Goal: Task Accomplishment & Management: Manage account settings

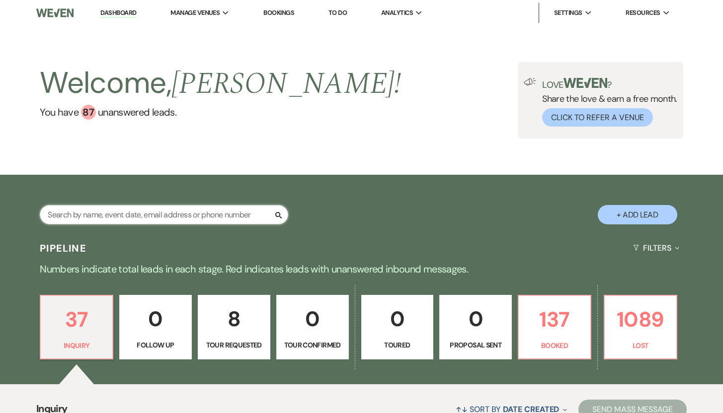
click at [99, 216] on input "text" at bounding box center [164, 214] width 248 height 19
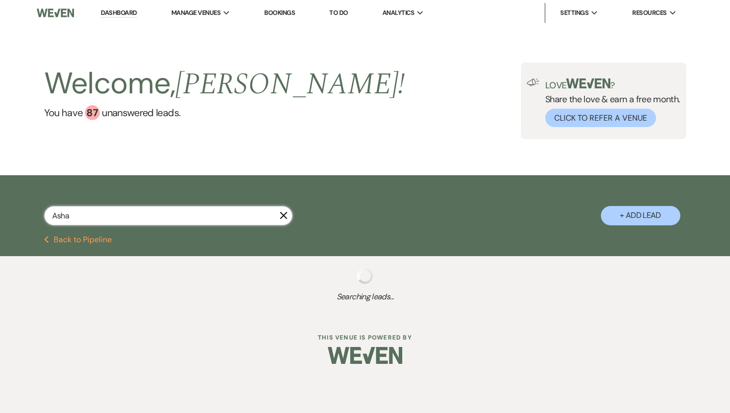
type input "Asha"
select select "2"
select select "8"
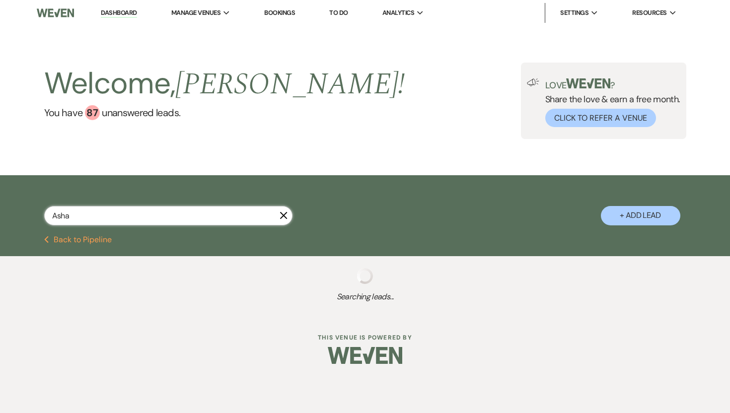
select select "5"
select select "8"
select select "5"
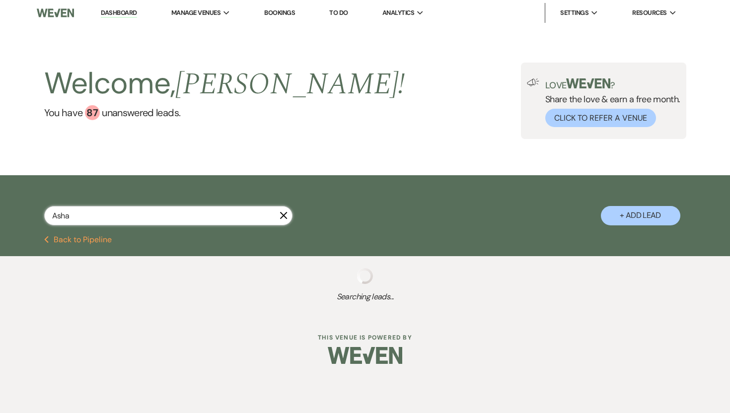
select select "8"
select select "5"
select select "8"
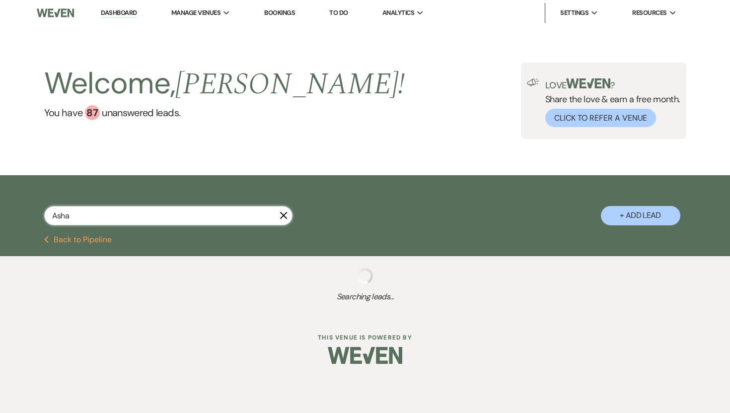
select select "8"
select select "5"
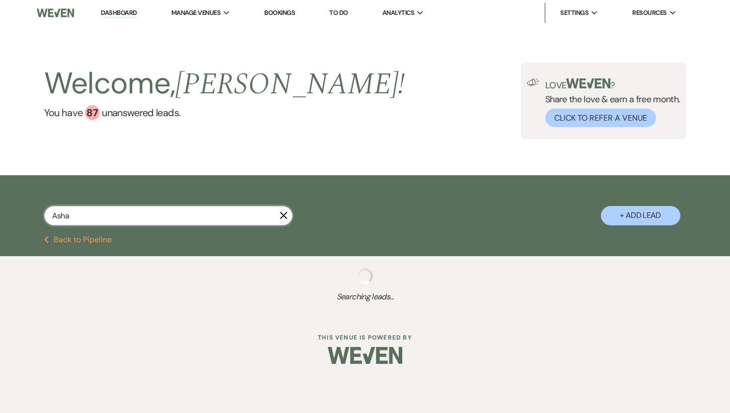
select select "8"
select select "5"
select select "8"
select select "1"
select select "8"
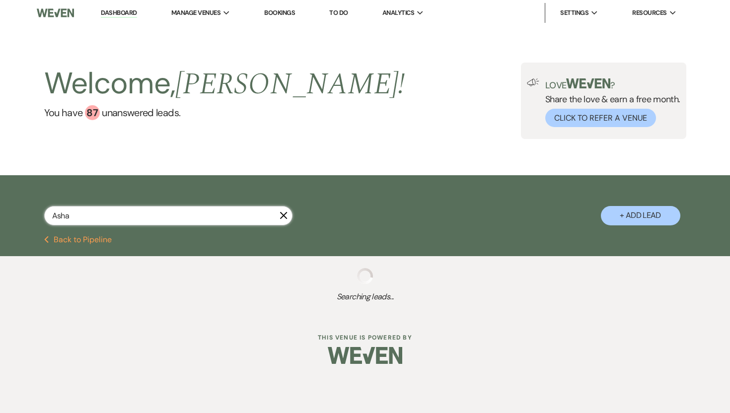
select select "5"
select select "8"
select select "6"
select select "8"
select select "6"
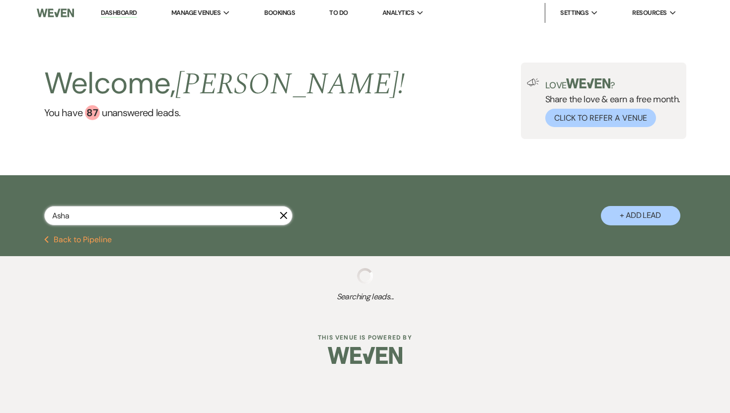
select select "8"
select select "9"
select select "8"
select select "5"
select select "8"
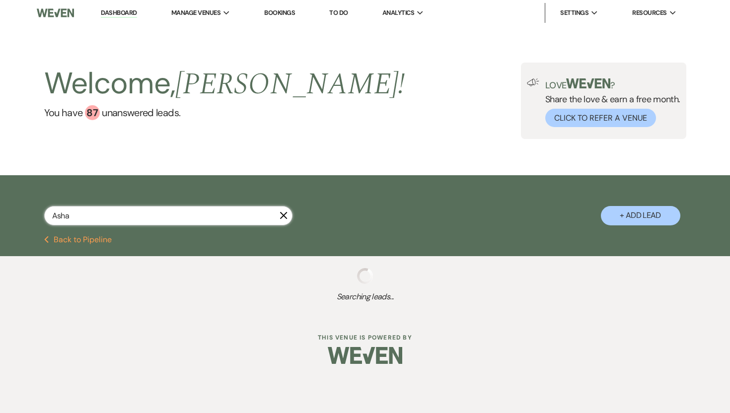
select select "5"
select select "8"
select select "10"
select select "8"
select select "5"
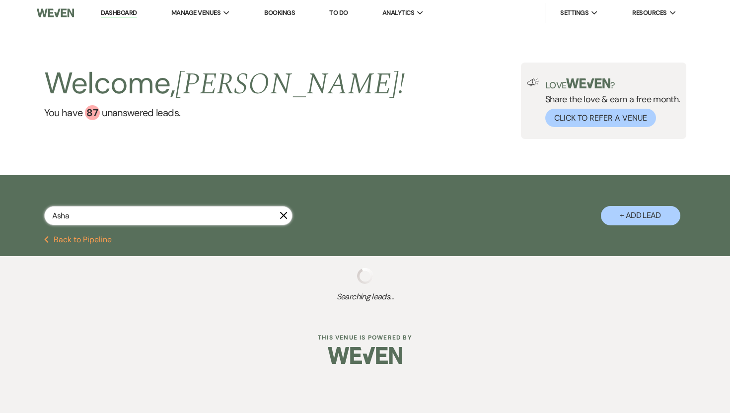
select select "8"
select select "5"
select select "8"
select select "5"
select select "8"
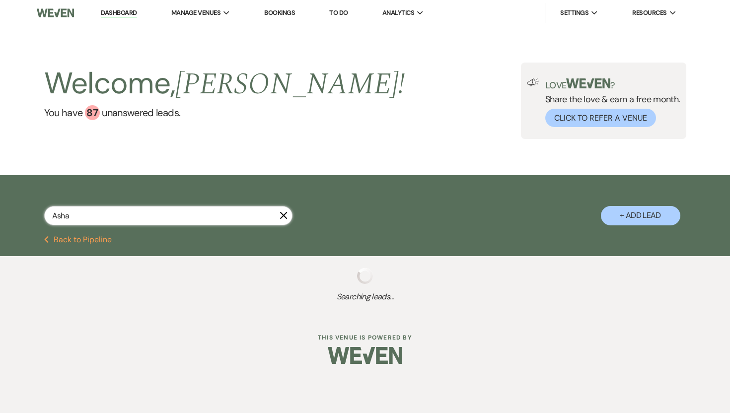
select select "5"
select select "8"
select select "5"
select select "8"
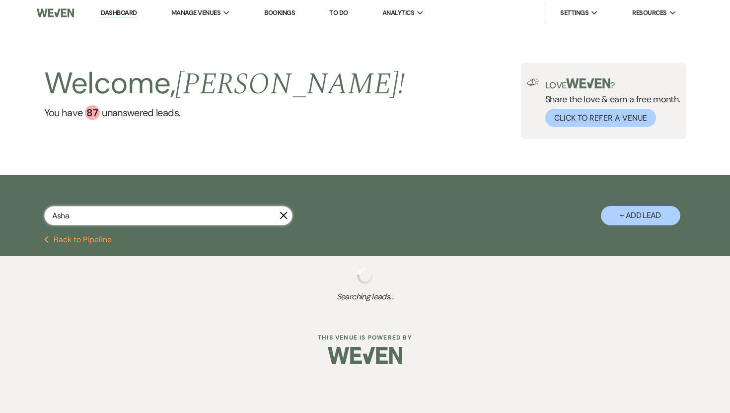
select select "6"
select select "8"
select select "5"
select select "8"
select select "5"
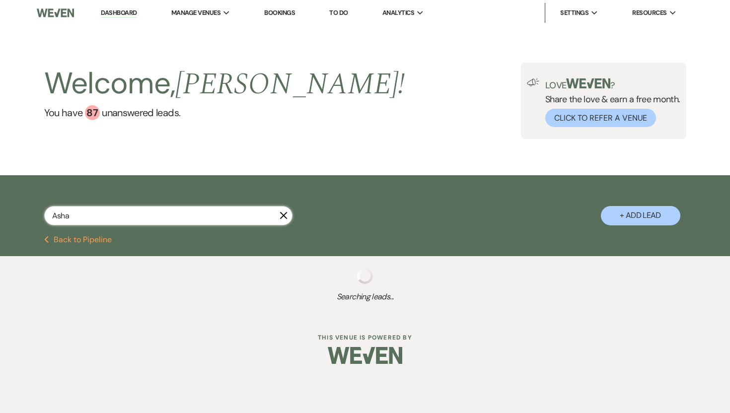
select select "8"
select select "6"
select select "8"
select select "6"
select select "8"
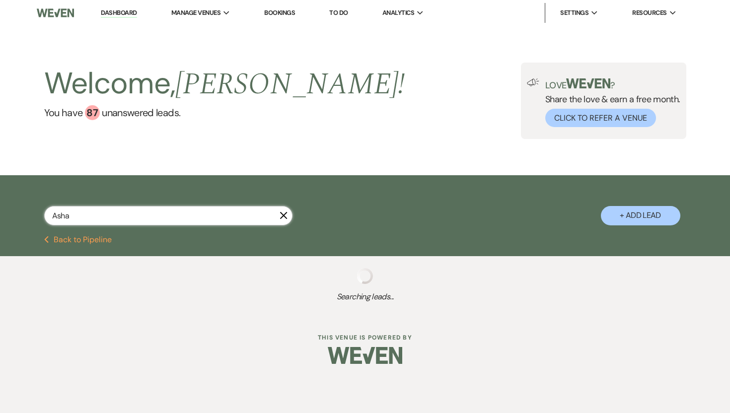
select select "8"
select select "6"
select select "8"
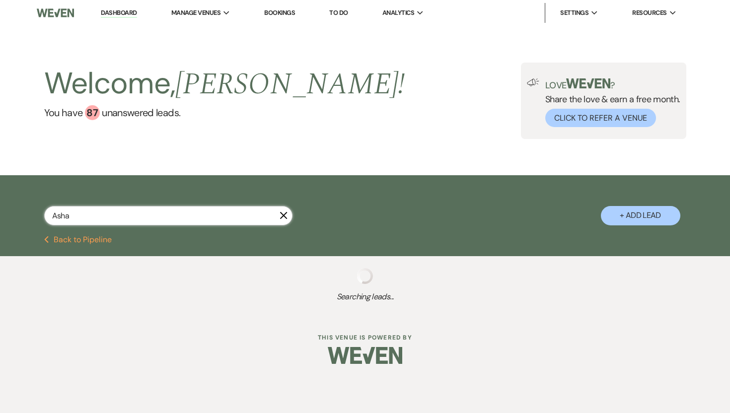
select select "8"
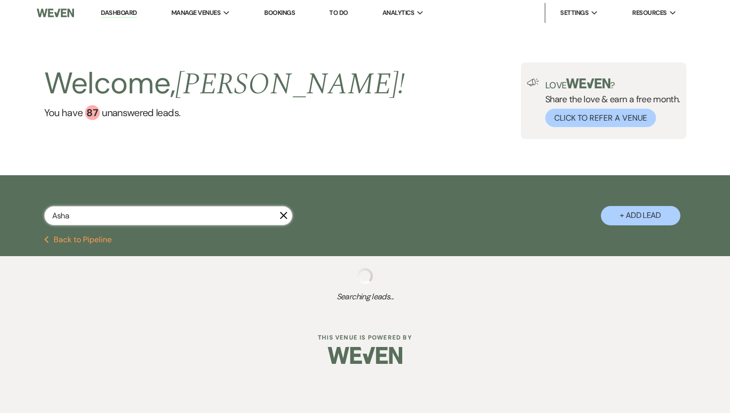
select select "8"
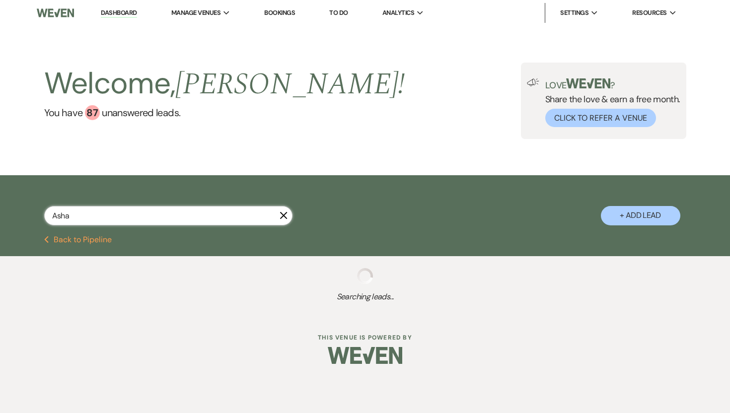
select select "8"
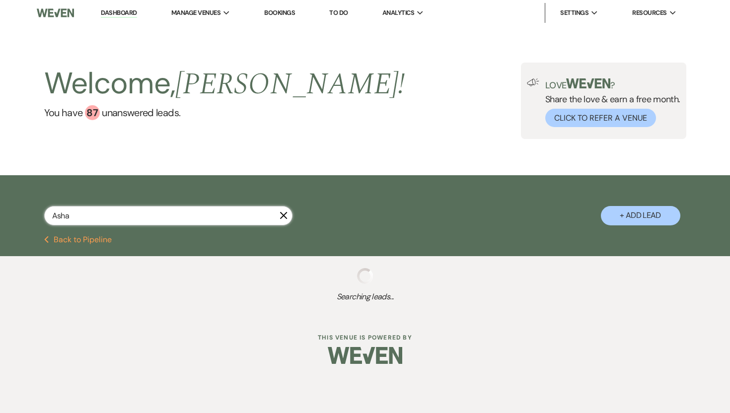
select select "8"
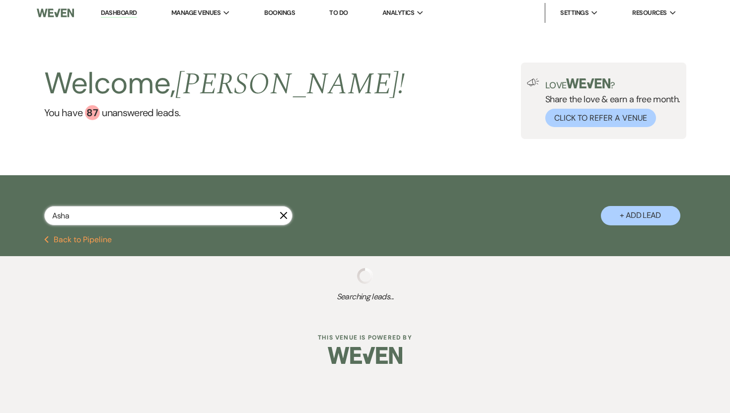
select select "8"
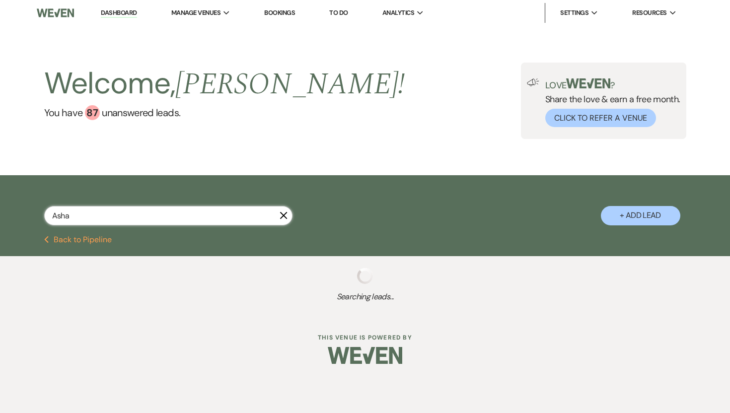
select select "8"
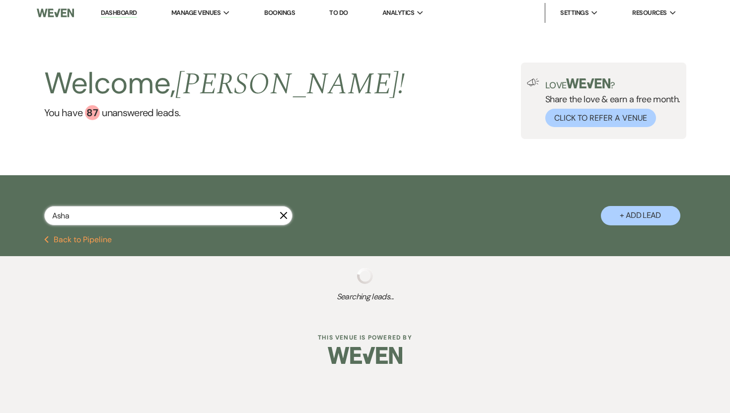
select select "8"
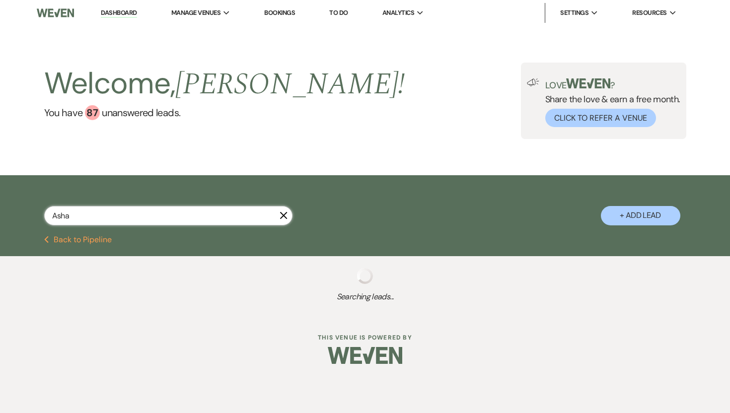
select select "8"
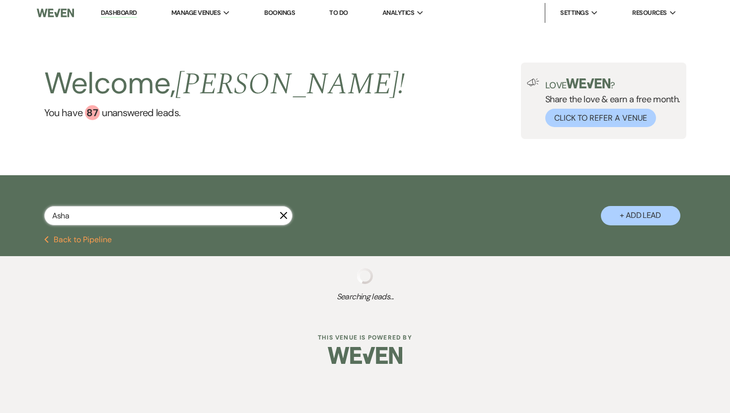
select select "8"
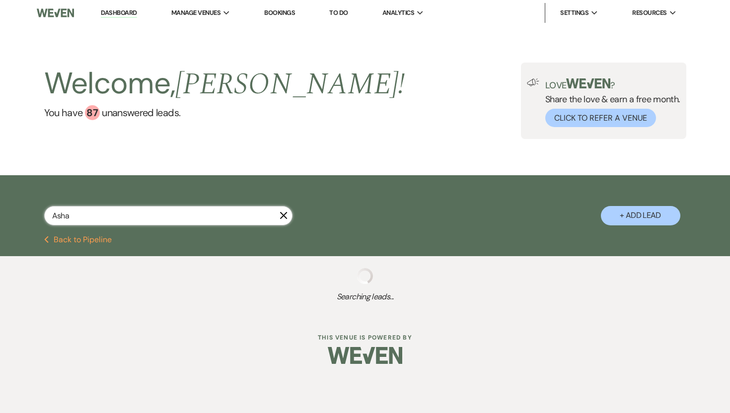
select select "7"
select select "8"
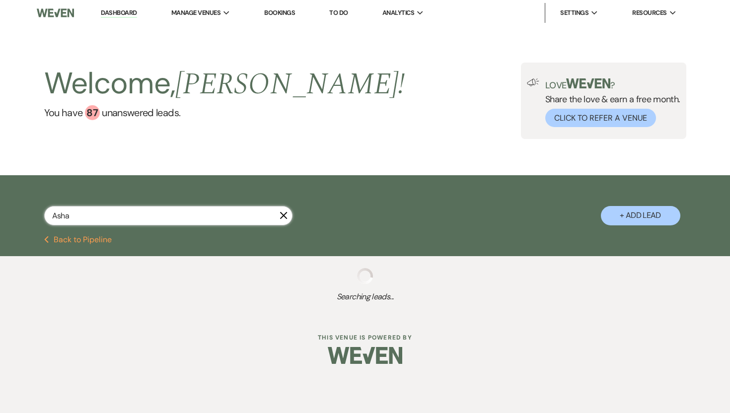
select select "8"
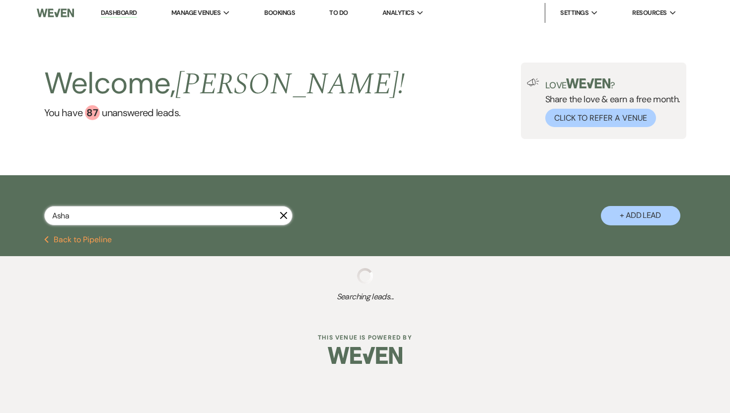
select select "8"
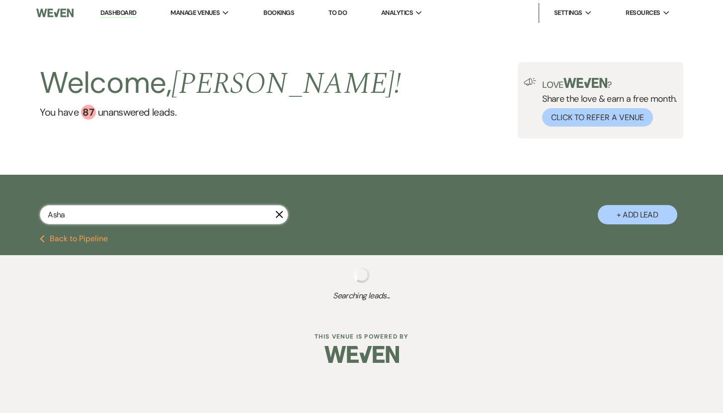
select select "8"
select select "5"
select select "8"
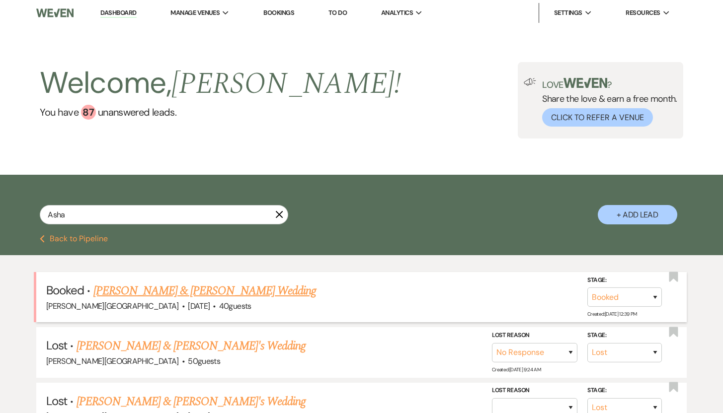
click at [135, 294] on link "[PERSON_NAME] & [PERSON_NAME] Wedding" at bounding box center [204, 291] width 223 height 18
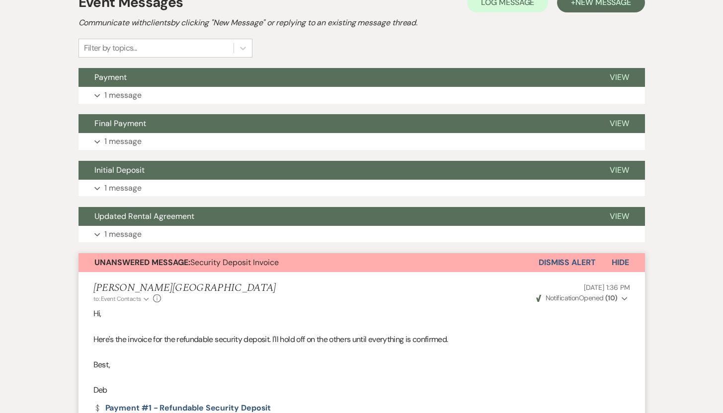
scroll to position [218, 0]
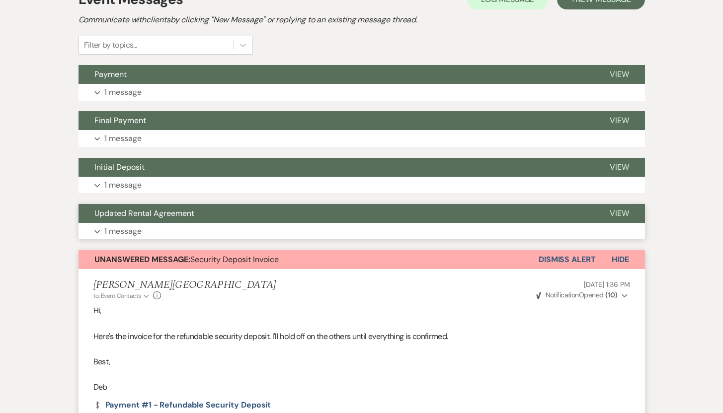
click at [126, 230] on p "1 message" at bounding box center [122, 231] width 37 height 13
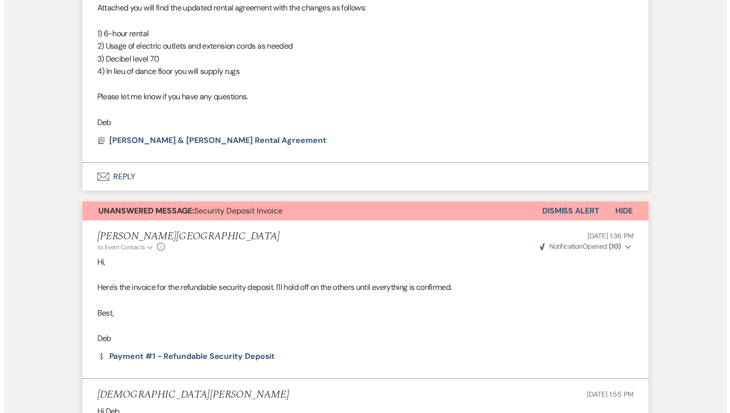
scroll to position [583, 0]
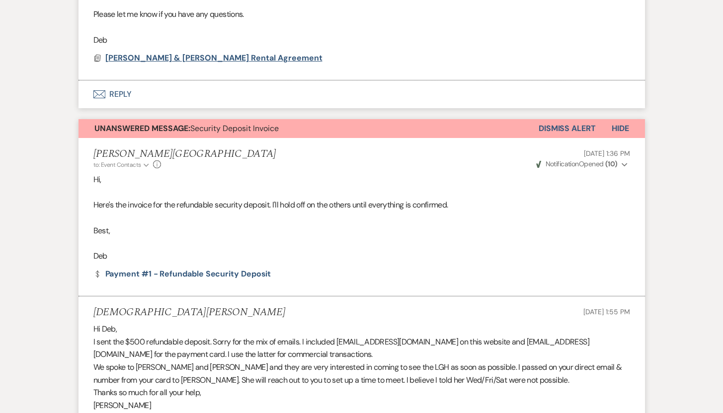
click at [247, 59] on span "[PERSON_NAME] & [PERSON_NAME] Rental Agreement" at bounding box center [213, 58] width 217 height 10
